Goal: Contribute content: Contribute content

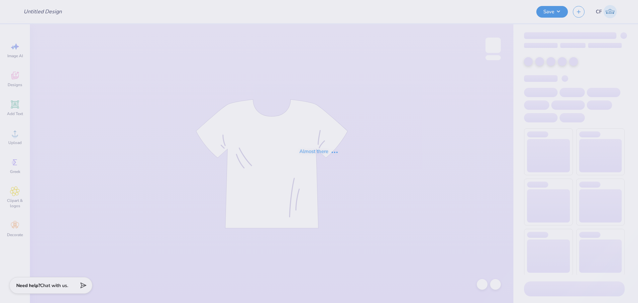
type input "DTD Hoodie Order 4"
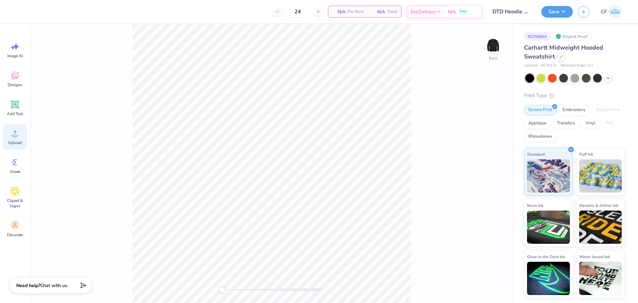
click at [19, 134] on icon at bounding box center [15, 133] width 10 height 10
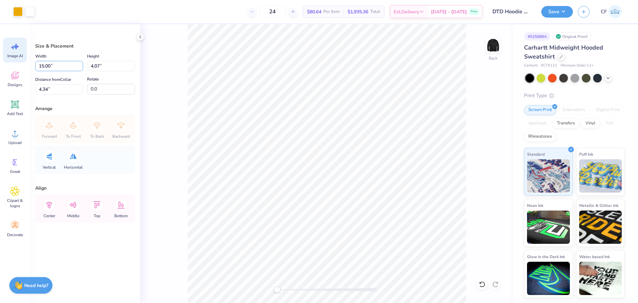
drag, startPoint x: 60, startPoint y: 63, endPoint x: 23, endPoint y: 60, distance: 37.1
click at [25, 60] on div "Art colors 24 $80.64 Per Item $1,935.36 Total Est. Delivery [DATE] - [DATE] Fre…" at bounding box center [319, 151] width 638 height 303
type input "12.00"
type input "3.26"
click at [66, 91] on input "4.75" at bounding box center [59, 89] width 48 height 10
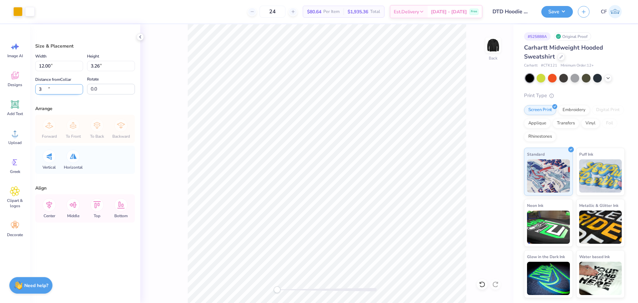
type input "3"
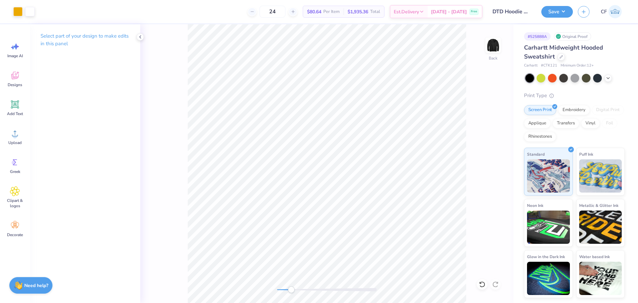
click at [291, 294] on div "Back" at bounding box center [326, 163] width 373 height 279
click at [8, 109] on div "Add Text" at bounding box center [15, 107] width 24 height 25
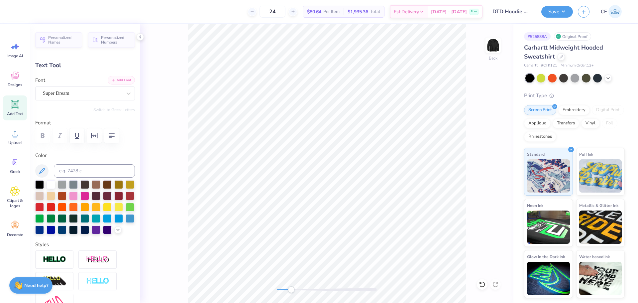
click at [115, 83] on button "Add Font" at bounding box center [121, 80] width 27 height 9
type textarea "ISS"
click at [123, 79] on button "Add Font" at bounding box center [121, 80] width 27 height 9
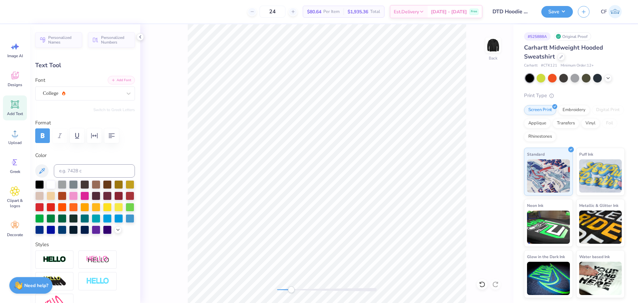
click at [112, 81] on button "Add Font" at bounding box center [121, 80] width 27 height 9
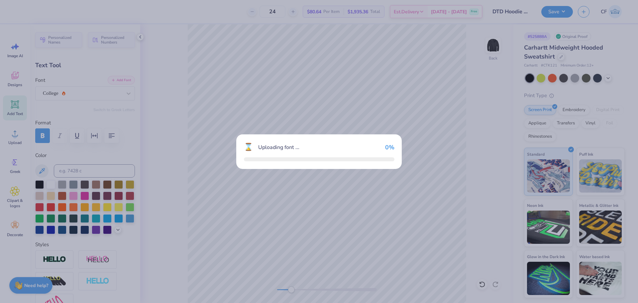
type input "3.67"
type input "1.96"
type input "7.47"
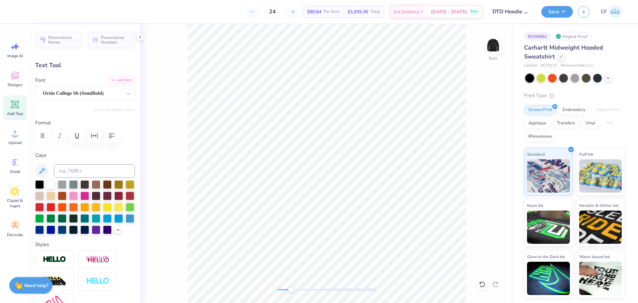
click at [117, 83] on button "Add Font" at bounding box center [121, 80] width 27 height 9
click at [125, 91] on icon at bounding box center [128, 93] width 7 height 7
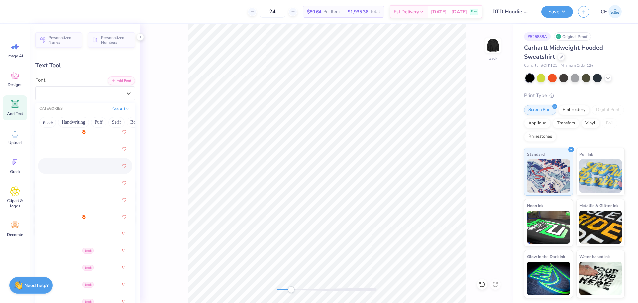
scroll to position [133, 0]
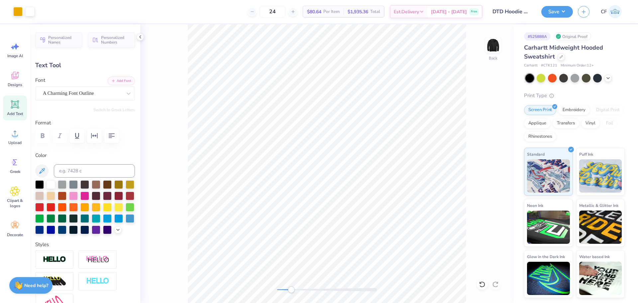
click at [16, 106] on icon at bounding box center [15, 104] width 6 height 6
type input "6.95"
type input "2.01"
type input "5.37"
click at [127, 93] on icon at bounding box center [129, 93] width 4 height 2
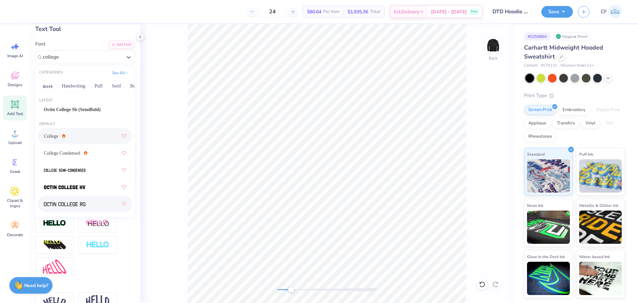
scroll to position [33, 0]
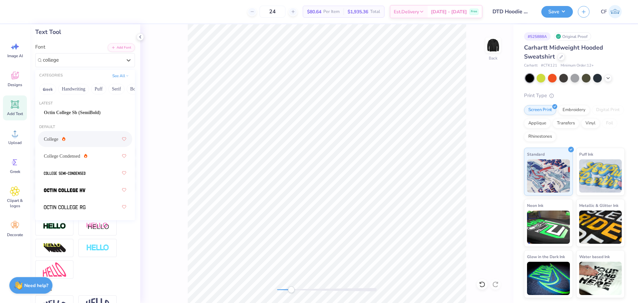
click at [75, 143] on div "College" at bounding box center [85, 139] width 82 height 12
type input "college"
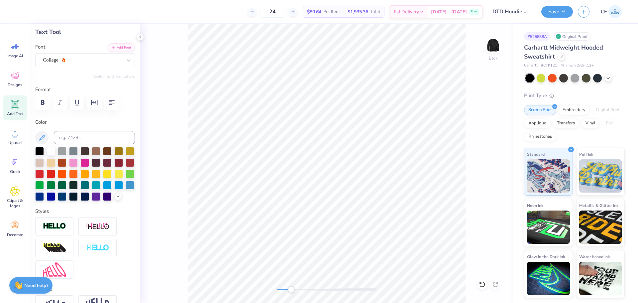
scroll to position [6, 1]
type textarea "ISSOURI"
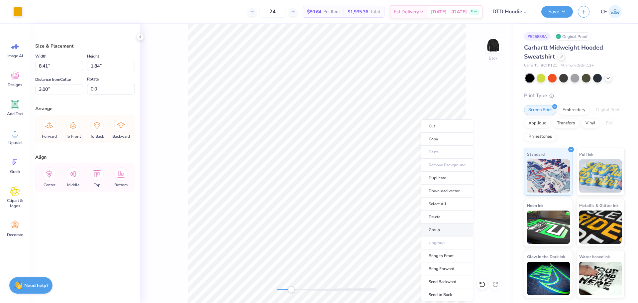
click at [444, 227] on li "Group" at bounding box center [447, 229] width 52 height 13
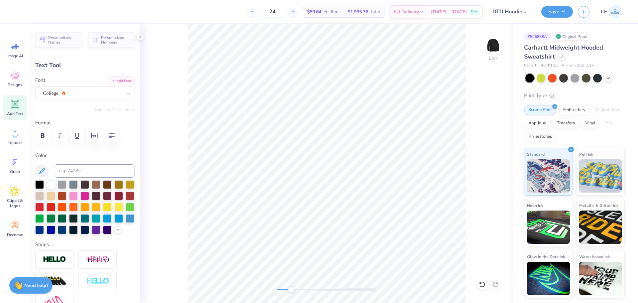
scroll to position [6, 1]
type input "7.29"
type input "8.73"
type input "1.91"
type input "7.17"
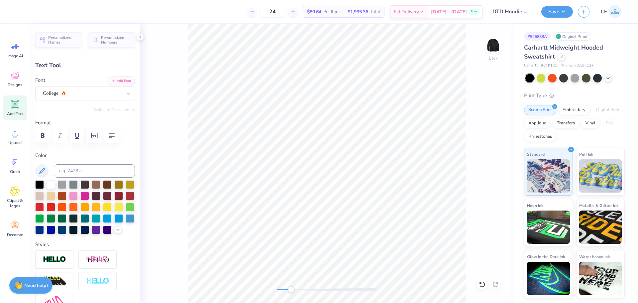
type input "8.46"
type input "1.85"
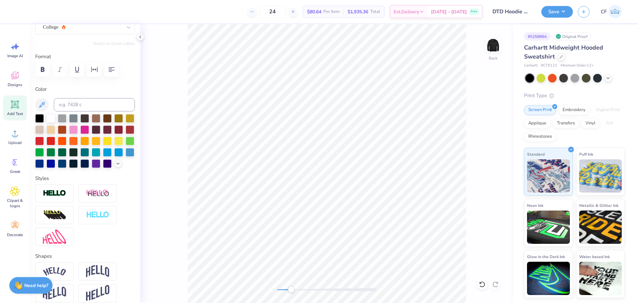
scroll to position [67, 0]
type input "8.41"
type input "1.84"
click at [84, 101] on input at bounding box center [94, 104] width 81 height 13
type input "124"
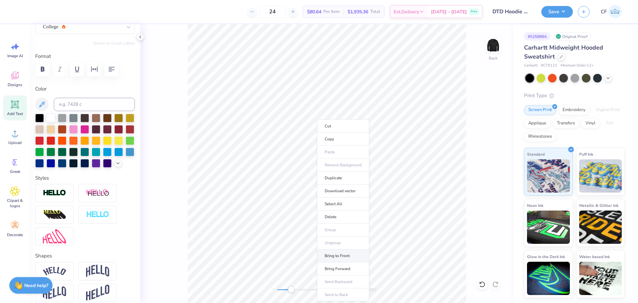
click at [338, 257] on li "Bring to Front" at bounding box center [343, 255] width 52 height 13
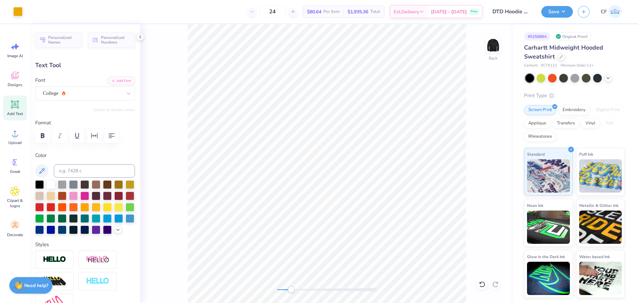
type input "3.00"
click at [119, 79] on button "Add Font" at bounding box center [121, 80] width 27 height 9
type textarea "Delta Tau Delta"
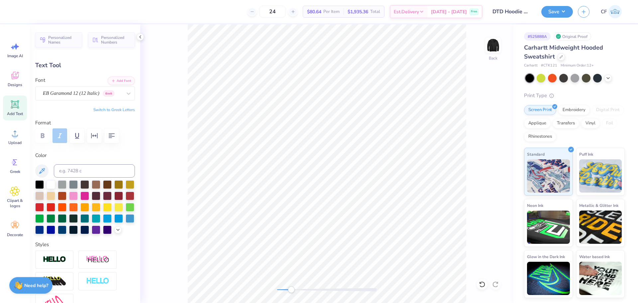
scroll to position [6, 3]
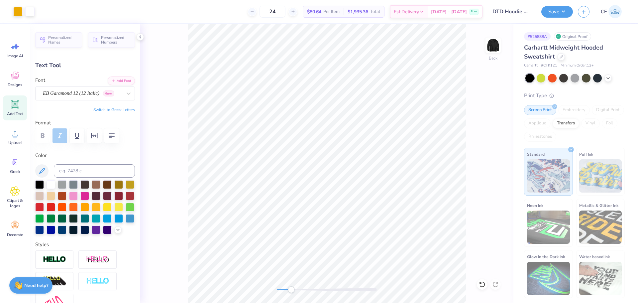
type input "16.63"
type input "1.94"
type input "7.69"
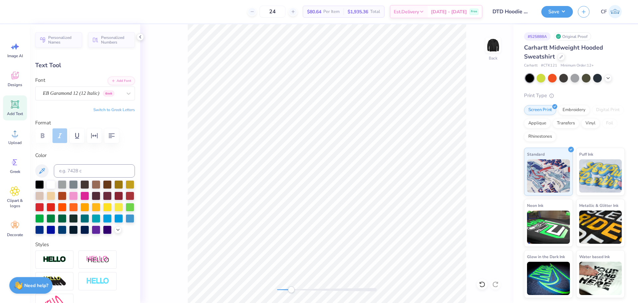
type input "3.76"
type input "0.44"
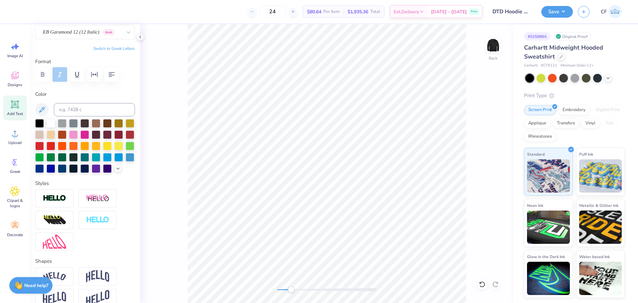
scroll to position [67, 0]
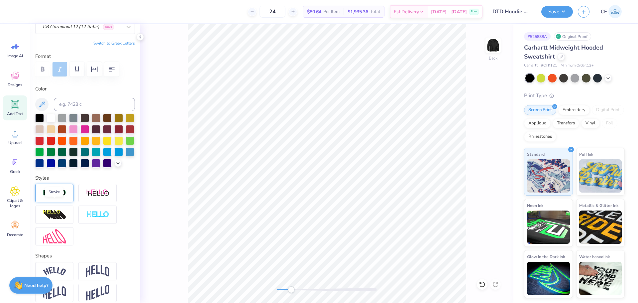
type textarea "Delta Tau Delta - 2025"
click at [57, 197] on img at bounding box center [54, 193] width 23 height 8
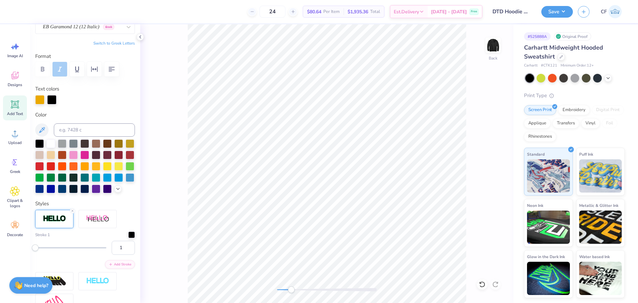
scroll to position [6, 4]
click at [81, 131] on input at bounding box center [94, 129] width 81 height 13
type input "124c"
click at [128, 237] on div at bounding box center [131, 234] width 7 height 7
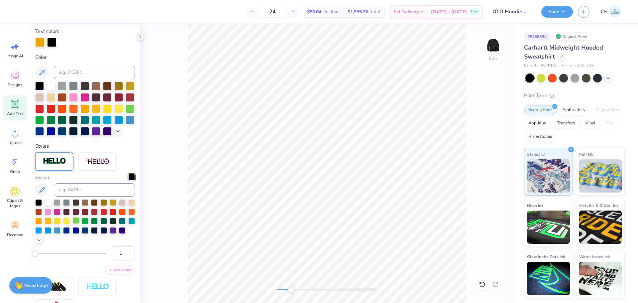
scroll to position [133, 0]
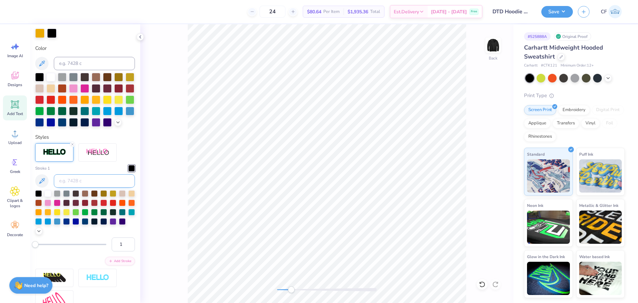
click at [87, 188] on input at bounding box center [94, 180] width 81 height 13
type input "124c"
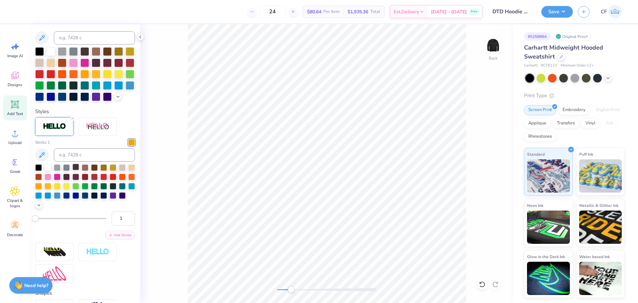
scroll to position [107, 0]
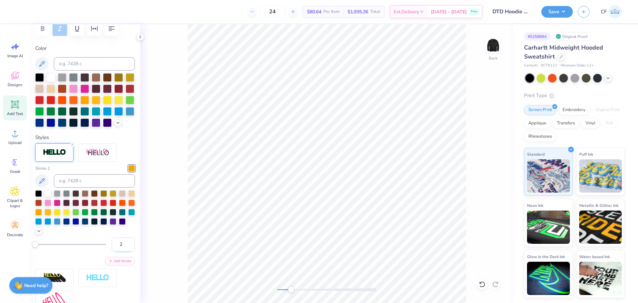
type input "2"
click at [124, 251] on input "2" at bounding box center [123, 244] width 23 height 14
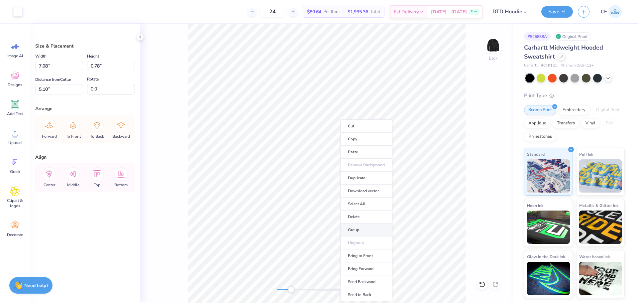
click at [358, 229] on li "Group" at bounding box center [367, 229] width 52 height 13
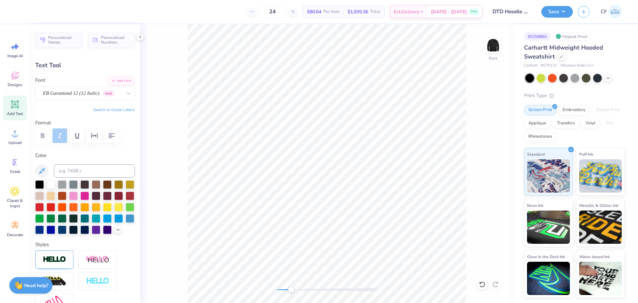
type input "7.03"
type input "0.76"
type input "7.08"
type input "6.00"
click at [52, 182] on div at bounding box center [51, 184] width 9 height 9
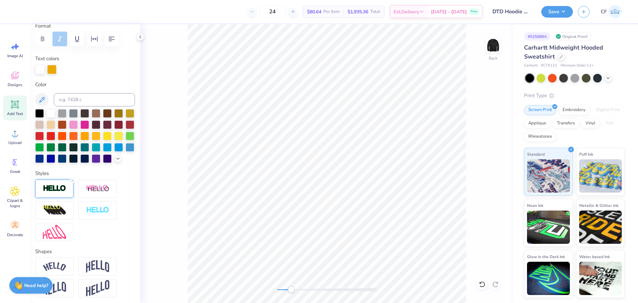
scroll to position [100, 0]
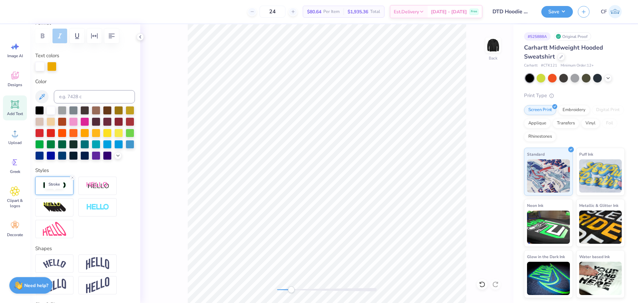
click at [57, 189] on img at bounding box center [54, 186] width 23 height 8
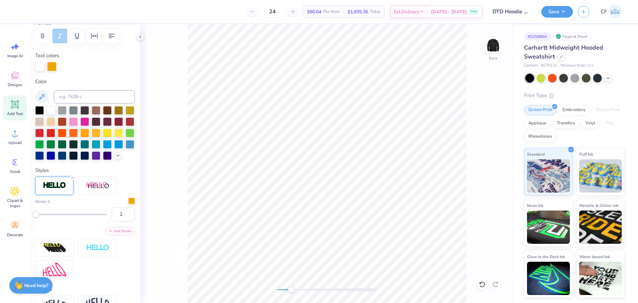
click at [128, 204] on div at bounding box center [131, 201] width 7 height 7
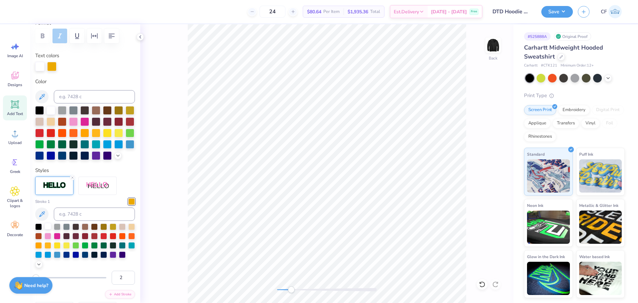
click at [47, 229] on div at bounding box center [48, 226] width 7 height 7
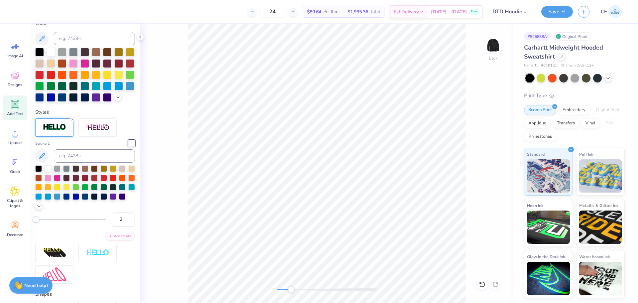
scroll to position [166, 0]
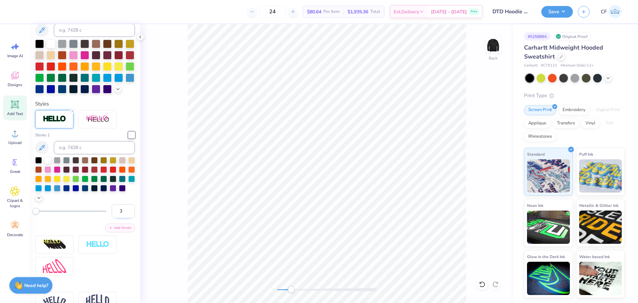
type input "3"
click at [123, 218] on input "3" at bounding box center [123, 211] width 23 height 14
type input "7.09"
type input "0.77"
type input "5.99"
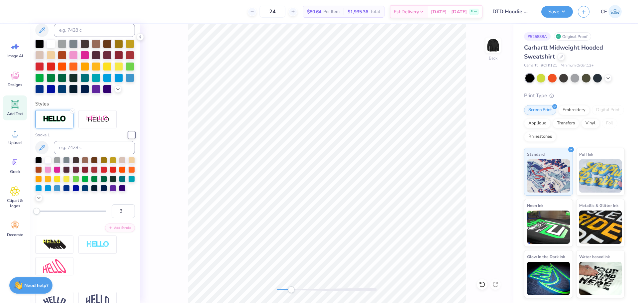
scroll to position [6, 1]
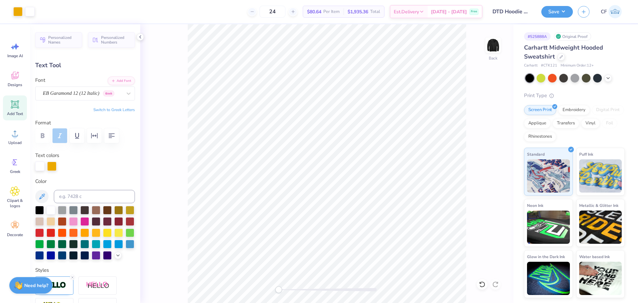
click at [272, 287] on div "Back" at bounding box center [326, 163] width 373 height 279
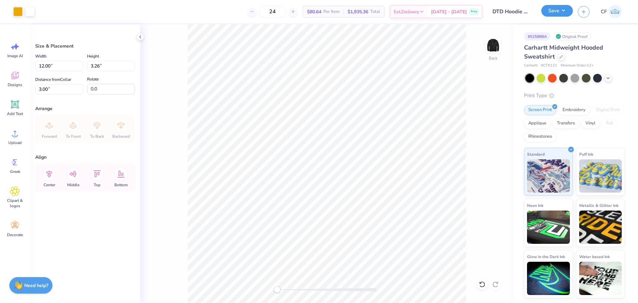
click at [557, 13] on button "Save" at bounding box center [558, 11] width 32 height 12
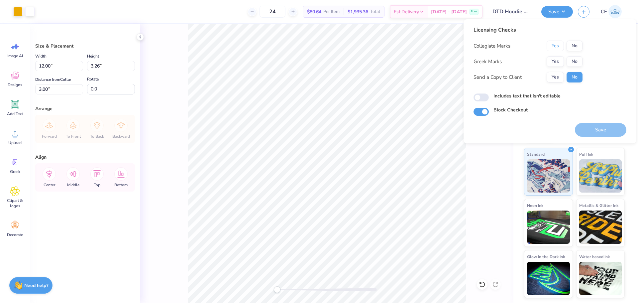
drag, startPoint x: 559, startPoint y: 43, endPoint x: 558, endPoint y: 54, distance: 10.8
click at [559, 43] on button "Yes" at bounding box center [555, 46] width 17 height 11
click at [555, 62] on button "Yes" at bounding box center [555, 61] width 17 height 11
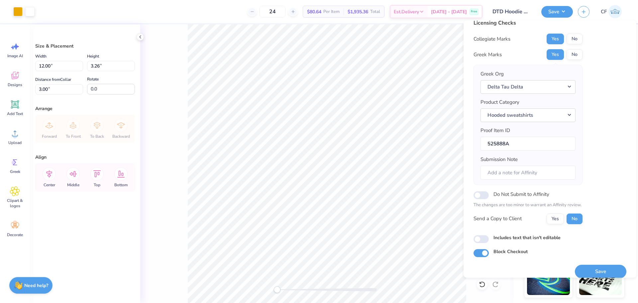
scroll to position [15, 0]
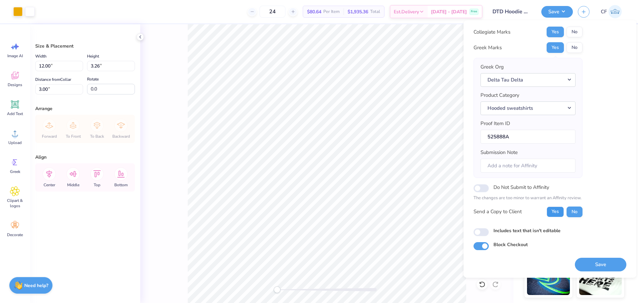
click at [557, 208] on button "Yes" at bounding box center [555, 212] width 17 height 11
click at [479, 244] on input "Block Checkout" at bounding box center [481, 246] width 15 height 8
checkbox input "false"
click at [481, 234] on input "Includes text that isn't editable" at bounding box center [481, 232] width 15 height 8
click at [484, 234] on input "Includes text that isn't editable" at bounding box center [481, 232] width 15 height 8
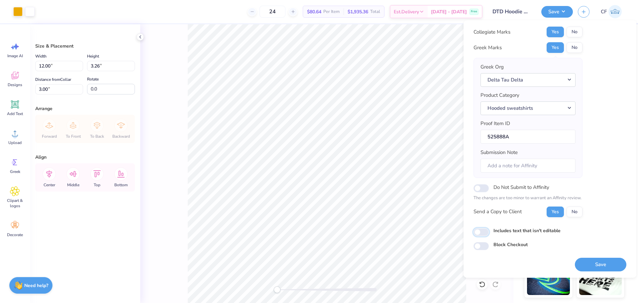
checkbox input "false"
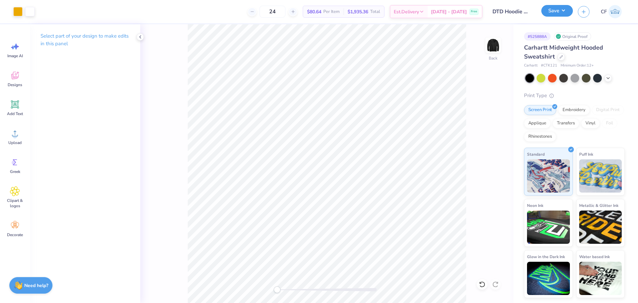
click at [545, 16] on button "Save" at bounding box center [558, 11] width 32 height 12
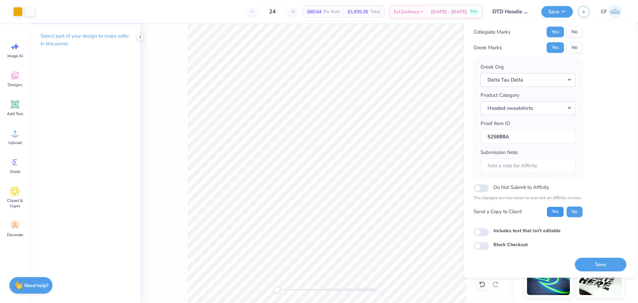
click at [560, 211] on button "Yes" at bounding box center [555, 212] width 17 height 11
click at [593, 265] on button "Save" at bounding box center [601, 265] width 52 height 14
